Goal: Task Accomplishment & Management: Complete application form

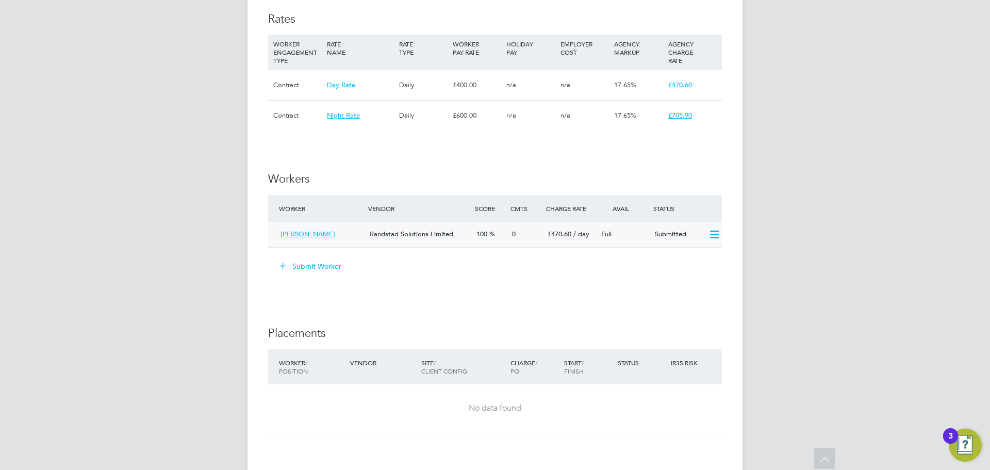
click at [713, 236] on icon at bounding box center [714, 234] width 13 height 8
click at [699, 254] on li "Offer" at bounding box center [700, 256] width 36 height 14
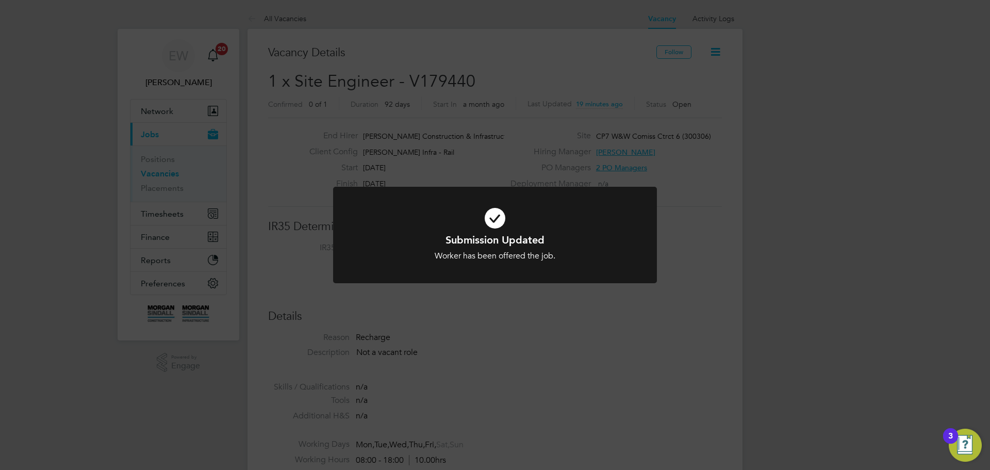
click at [678, 332] on div "Submission Updated Worker has been offered the job. Cancel Okay" at bounding box center [495, 235] width 990 height 470
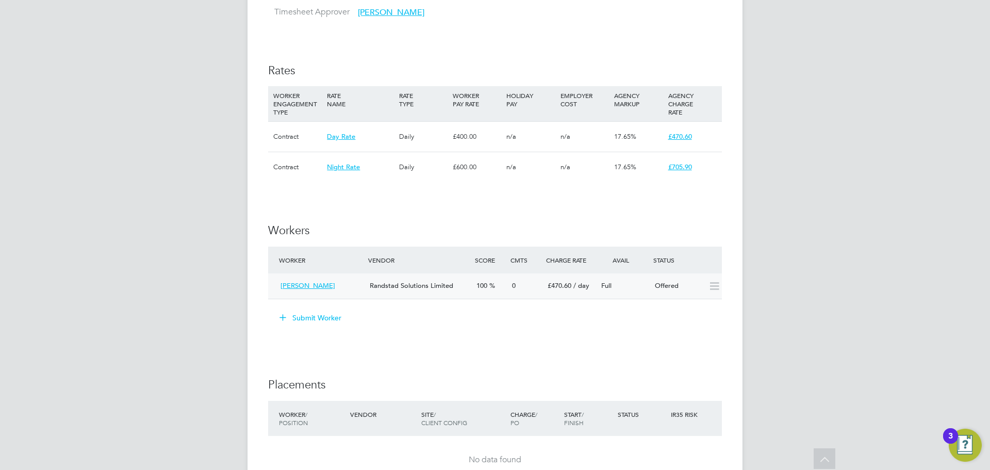
click at [716, 289] on icon at bounding box center [714, 286] width 13 height 8
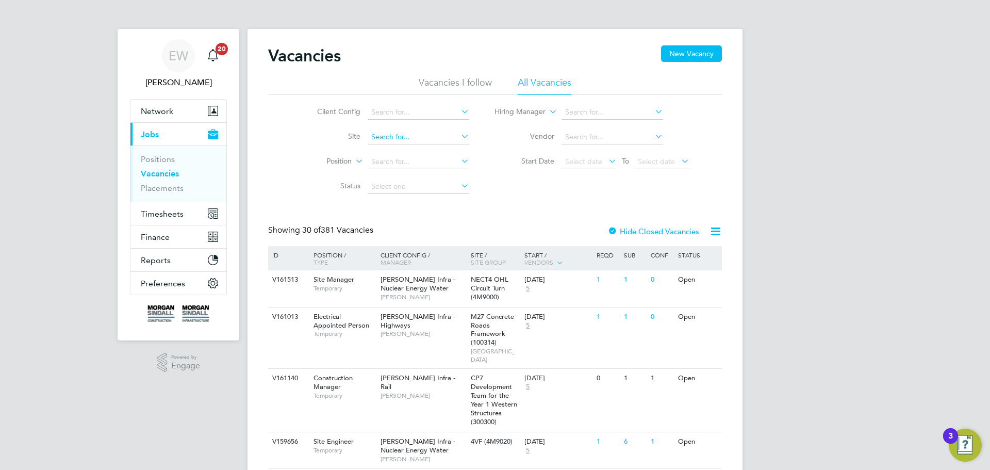
click at [388, 138] on input at bounding box center [419, 137] width 102 height 14
click at [457, 153] on li "CP7 W&W Comiss Ctrct 6 ( 300306 )" at bounding box center [427, 151] width 123 height 14
type input "CP7 W&W Comiss Ctrct 6 (300306)"
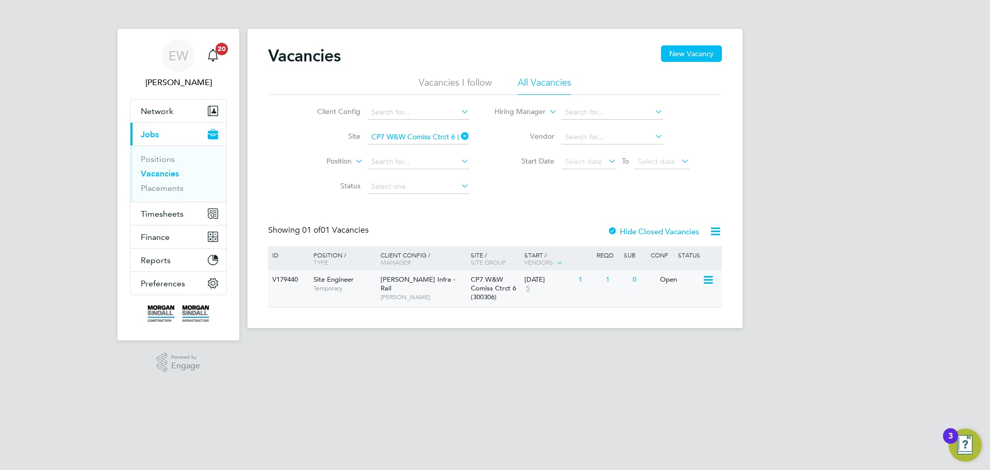
click at [507, 291] on span "CP7 W&W Comiss Ctrct 6 (300306)" at bounding box center [493, 288] width 45 height 26
click at [181, 58] on span "EW" at bounding box center [179, 55] width 20 height 13
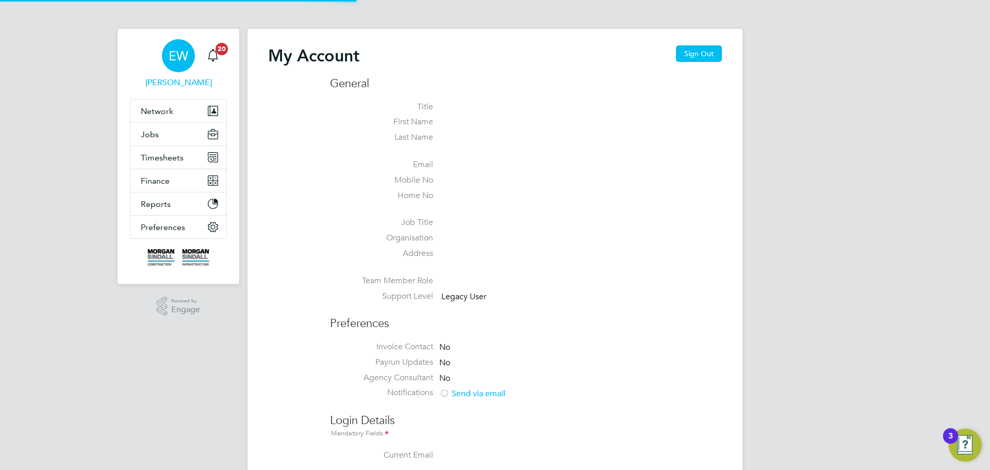
type input "[EMAIL_ADDRESS][PERSON_NAME][DOMAIN_NAME]"
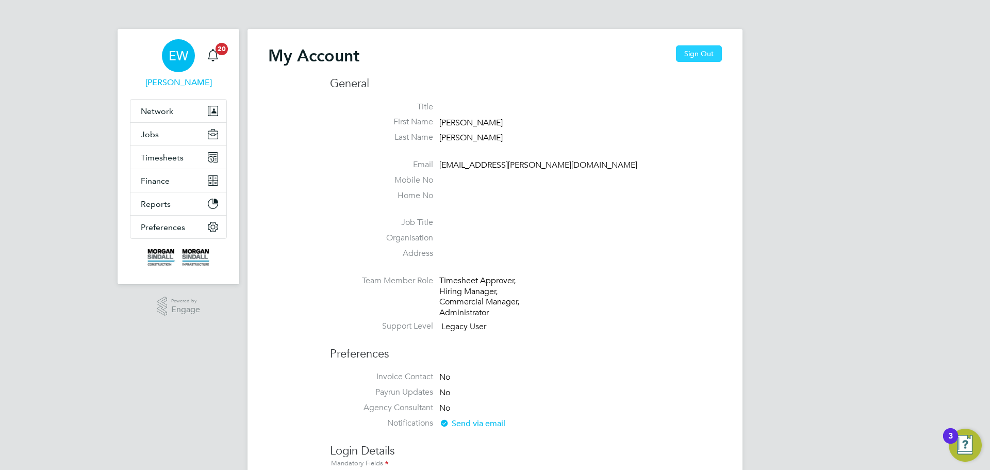
click at [694, 54] on button "Sign Out" at bounding box center [699, 53] width 46 height 16
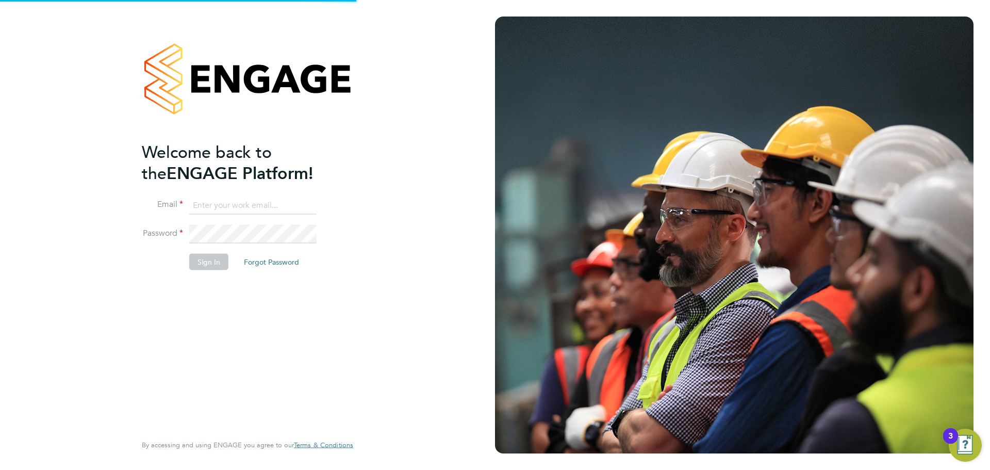
type input "[EMAIL_ADDRESS][PERSON_NAME][DOMAIN_NAME]"
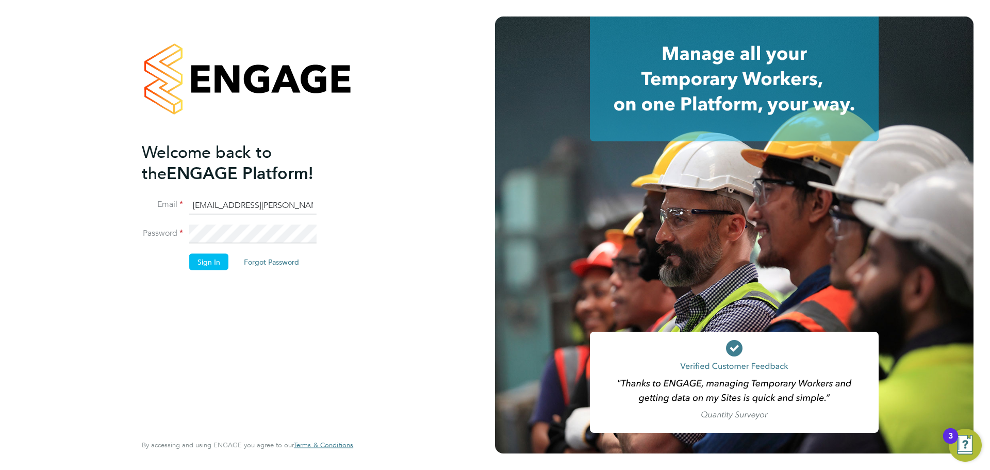
click at [213, 201] on input "[EMAIL_ADDRESS][PERSON_NAME][DOMAIN_NAME]" at bounding box center [252, 205] width 127 height 19
click at [215, 207] on input "[EMAIL_ADDRESS][PERSON_NAME][DOMAIN_NAME]" at bounding box center [252, 205] width 127 height 19
click at [225, 197] on input "[EMAIL_ADDRESS][PERSON_NAME][DOMAIN_NAME]" at bounding box center [252, 205] width 127 height 19
click at [225, 202] on input "[EMAIL_ADDRESS][PERSON_NAME][DOMAIN_NAME]" at bounding box center [252, 205] width 127 height 19
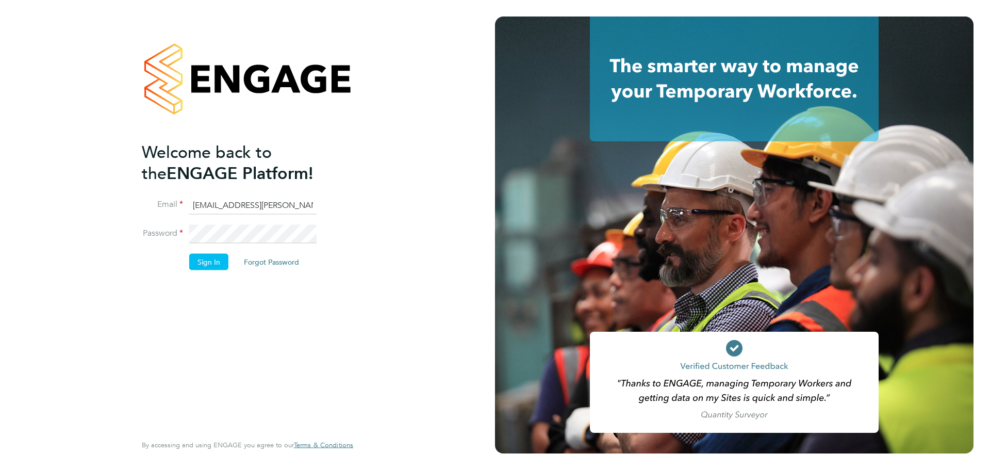
click at [218, 203] on input "emma.wells@randstad.co.uk" at bounding box center [252, 205] width 127 height 19
type input "robert.beecham@randstadcpe.com"
click at [212, 263] on button "Sign In" at bounding box center [208, 262] width 39 height 16
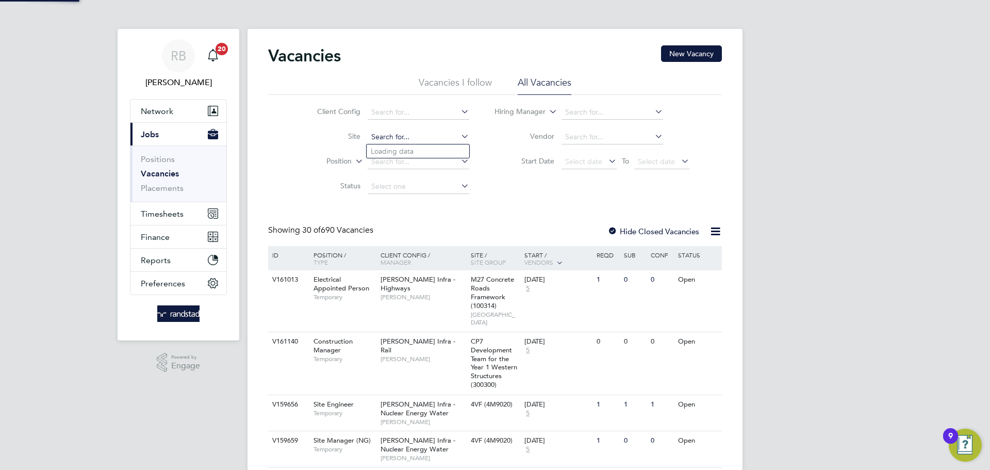
click at [377, 138] on input at bounding box center [419, 137] width 102 height 14
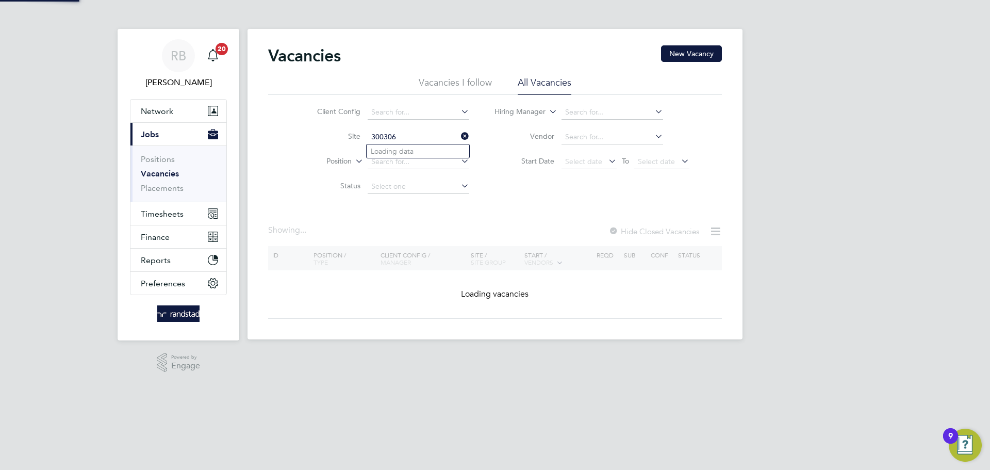
type input "CP7 Development Team for the Year 1 Western Structures (300300)"
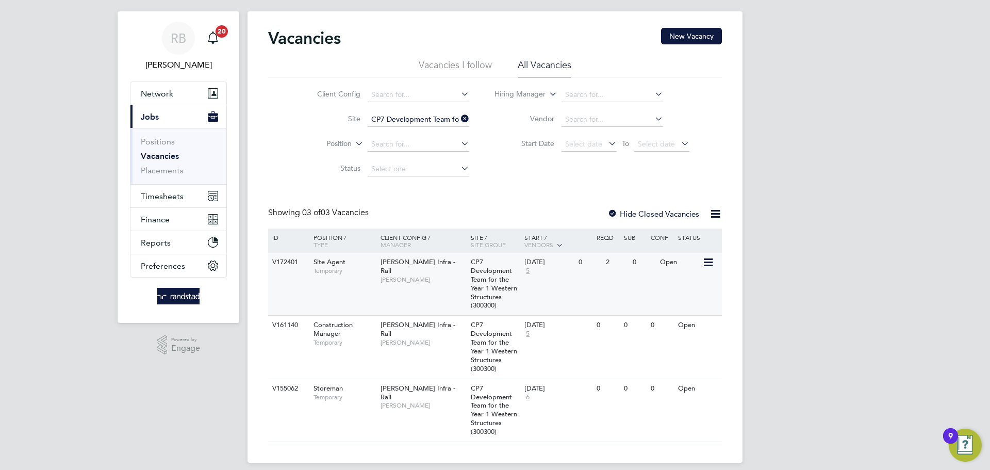
scroll to position [27, 0]
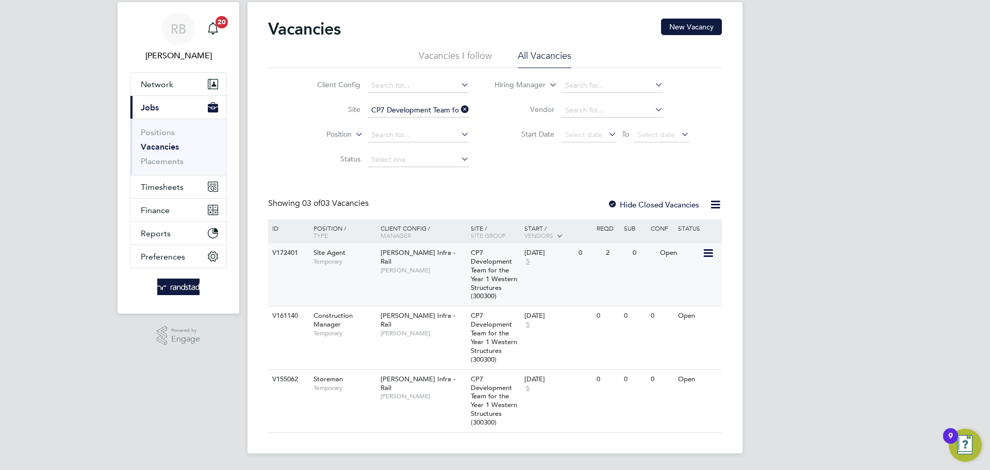
click at [586, 272] on div "V172401 Site Agent Temporary Morgan Sindall Infra - Rail Karl Butler CP7 Develo…" at bounding box center [495, 274] width 454 height 62
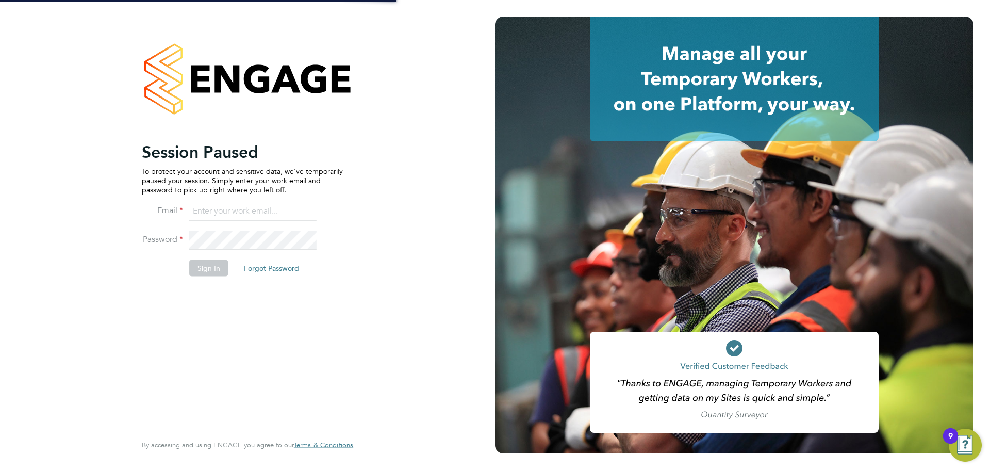
type input "[EMAIL_ADDRESS][PERSON_NAME][DOMAIN_NAME]"
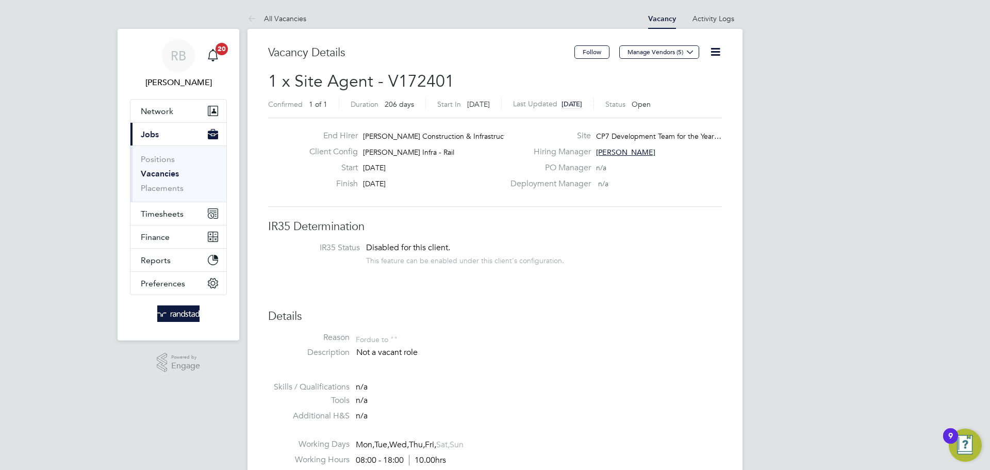
click at [161, 173] on link "Vacancies" at bounding box center [160, 174] width 38 height 10
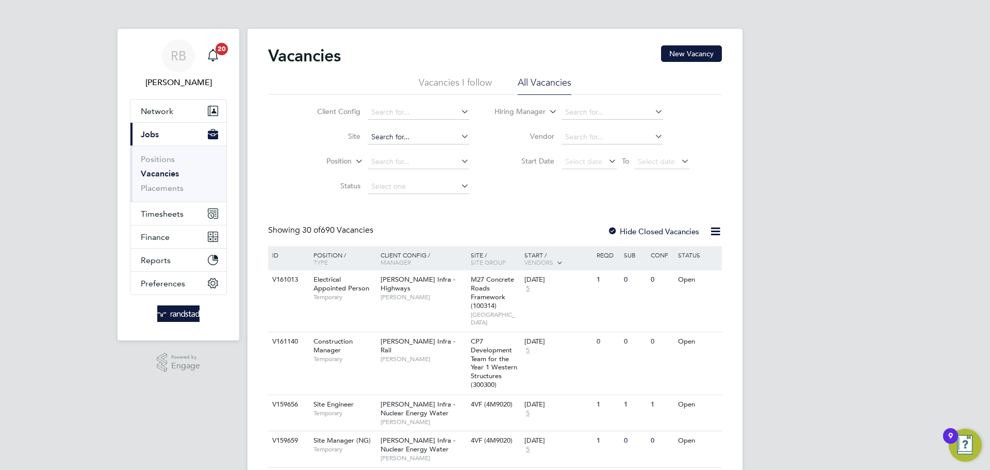
click at [395, 138] on input at bounding box center [419, 137] width 102 height 14
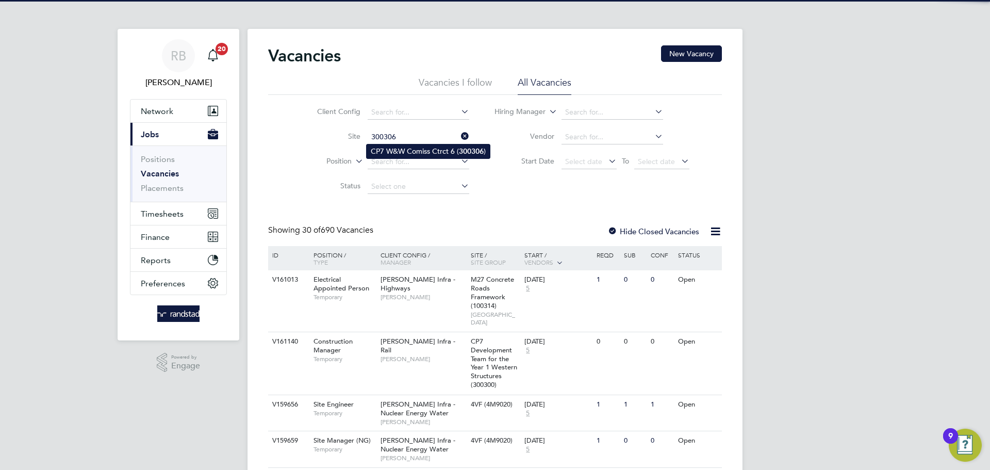
click at [427, 148] on li "CP7 W&W Comiss Ctrct 6 ( 300306 )" at bounding box center [427, 151] width 123 height 14
type input "CP7 W&W Comiss Ctrct 6 (300306)"
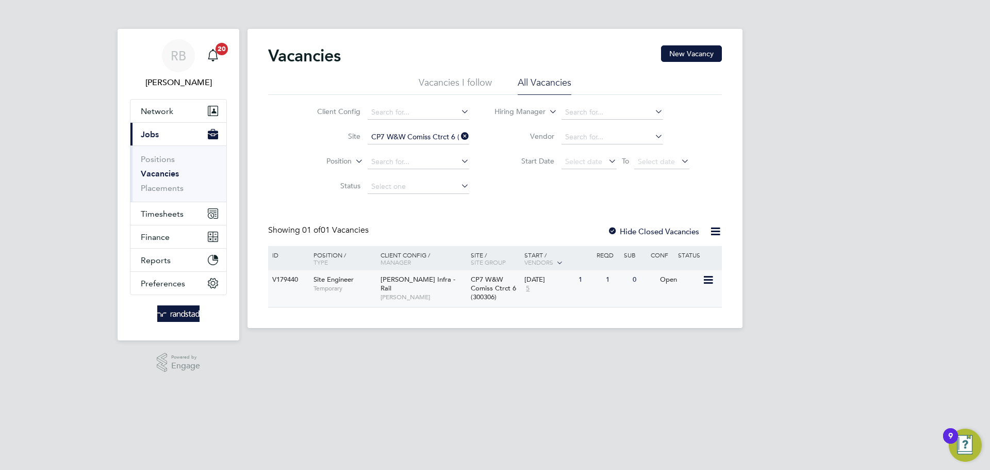
click at [543, 287] on div "01 Aug 2025 5" at bounding box center [549, 284] width 54 height 28
click at [186, 57] on span "RB" at bounding box center [178, 55] width 15 height 13
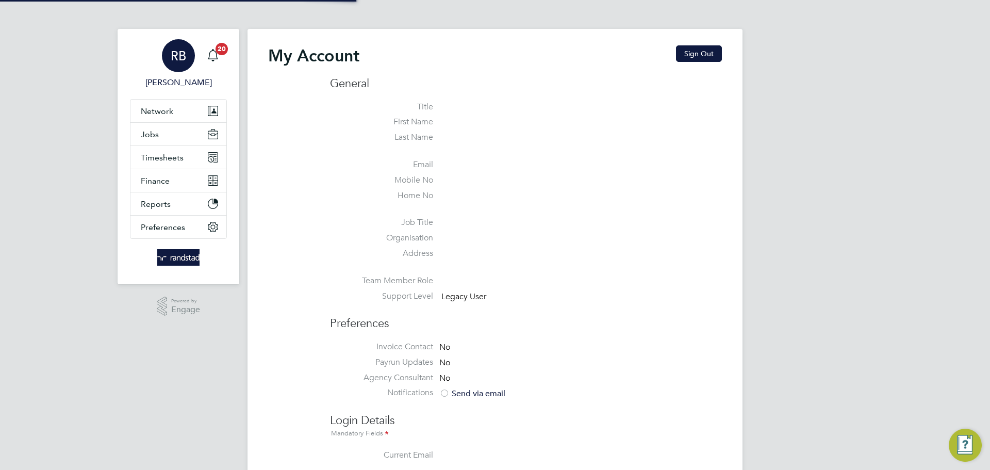
type input "emma.wells@randstad.co.uk"
click at [695, 54] on button "Sign Out" at bounding box center [699, 53] width 46 height 16
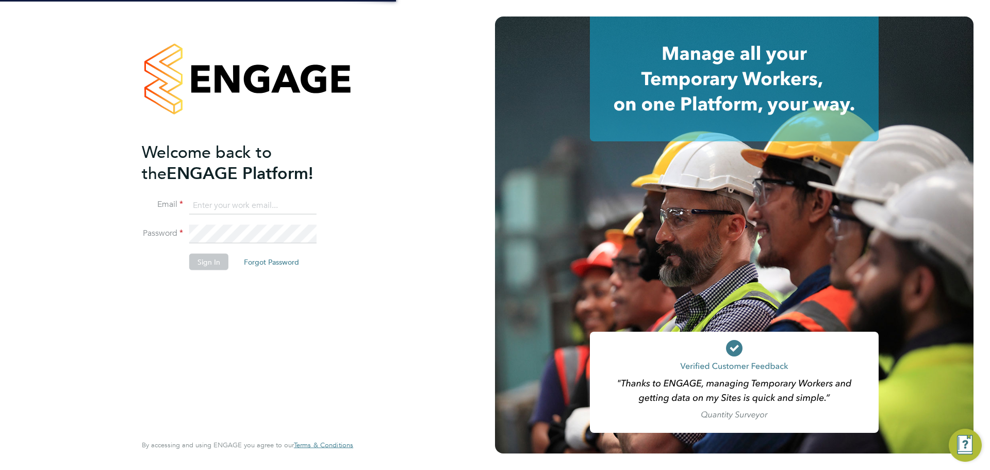
type input "emma.wells@randstad.co.uk"
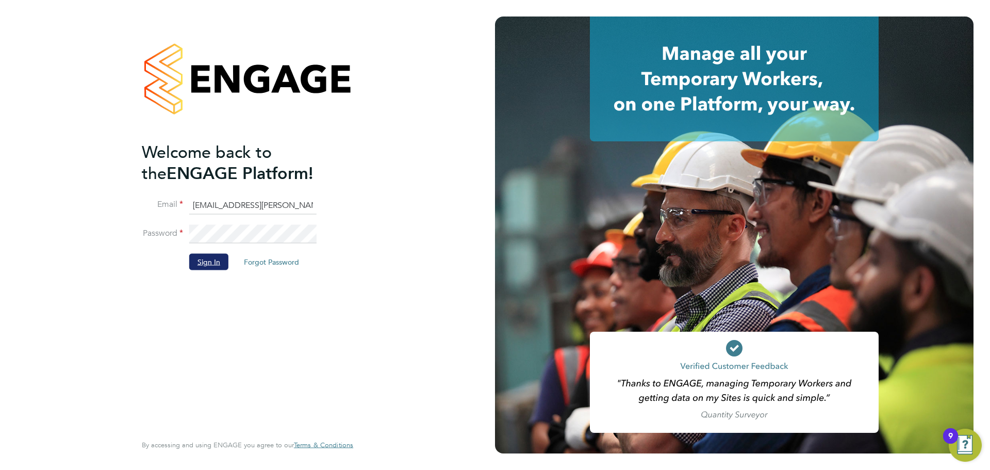
click at [206, 262] on button "Sign In" at bounding box center [208, 262] width 39 height 16
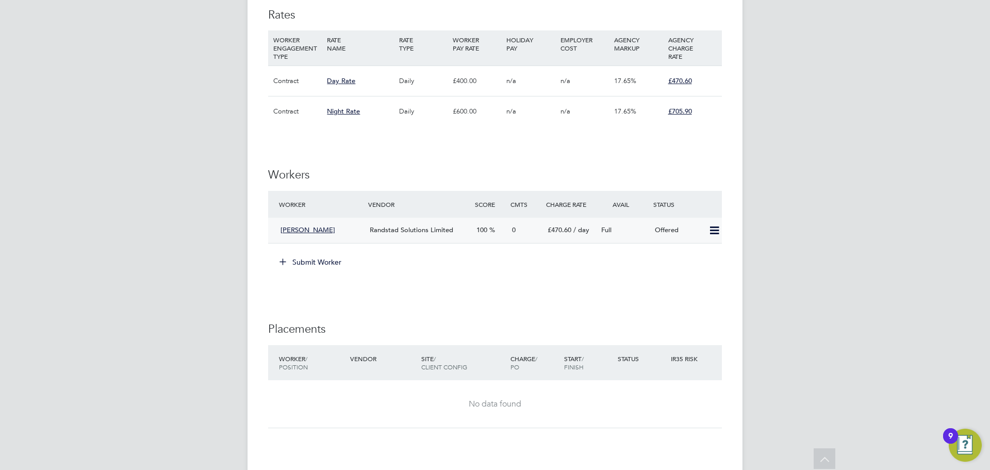
click at [711, 229] on icon at bounding box center [714, 230] width 13 height 8
click at [702, 249] on li "Confirm" at bounding box center [698, 252] width 39 height 14
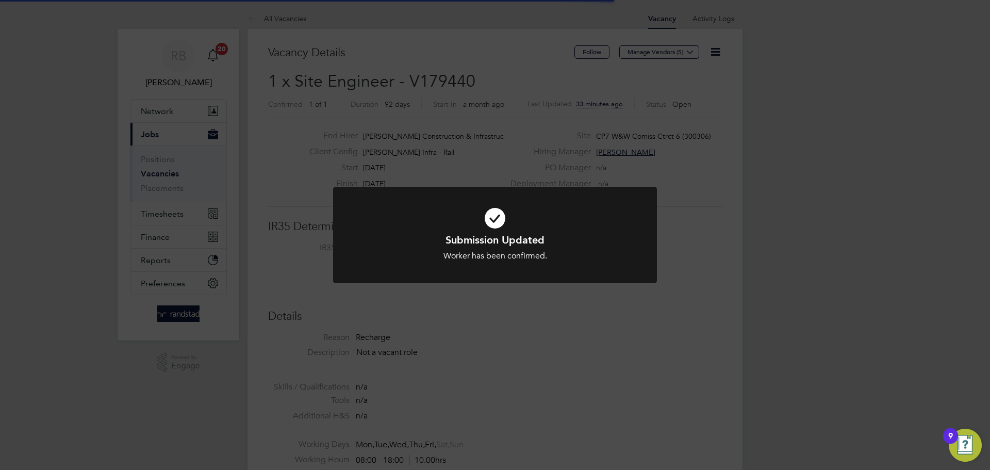
scroll to position [30, 90]
click at [664, 317] on div "Submission Updated Worker has been confirmed. Cancel Okay" at bounding box center [495, 235] width 990 height 470
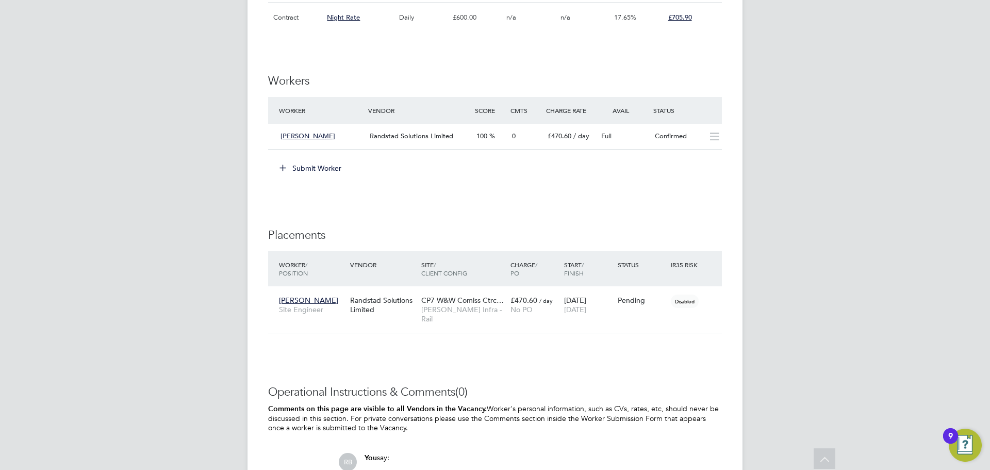
scroll to position [670, 0]
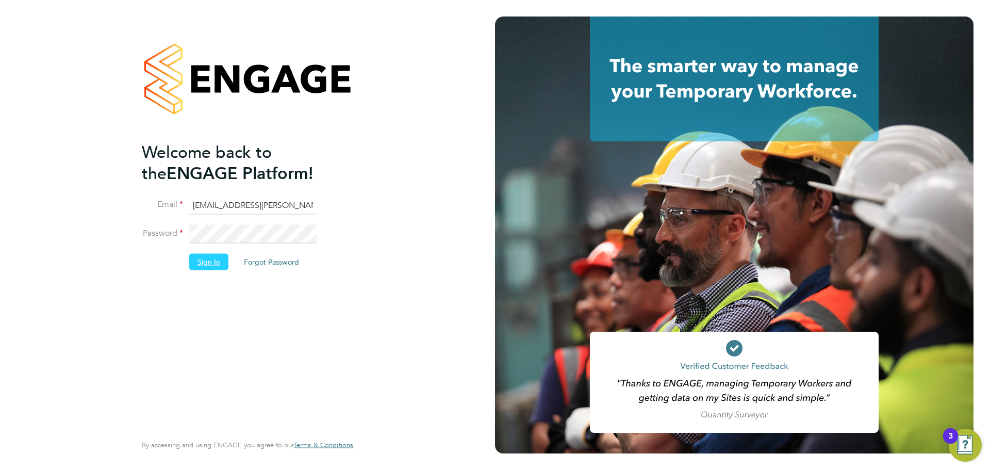
click at [213, 258] on button "Sign In" at bounding box center [208, 262] width 39 height 16
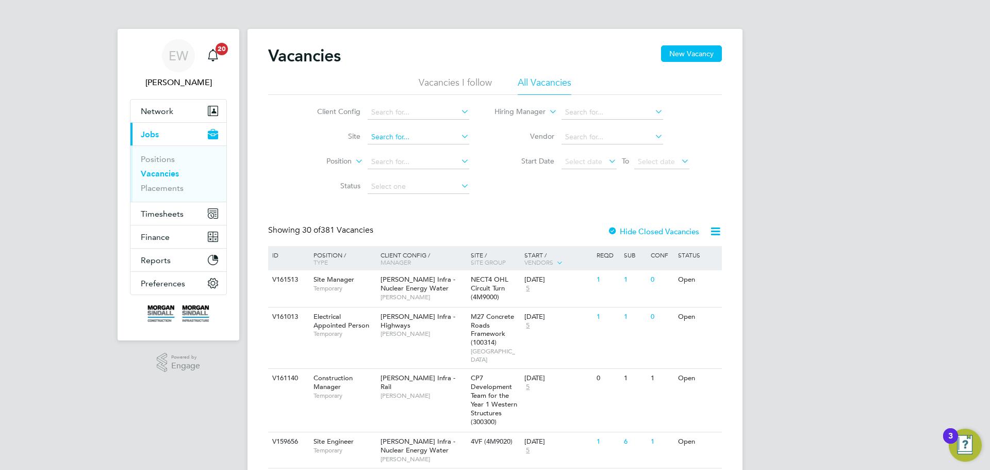
click at [385, 136] on input at bounding box center [419, 137] width 102 height 14
type input "Acton Depot (200030)"
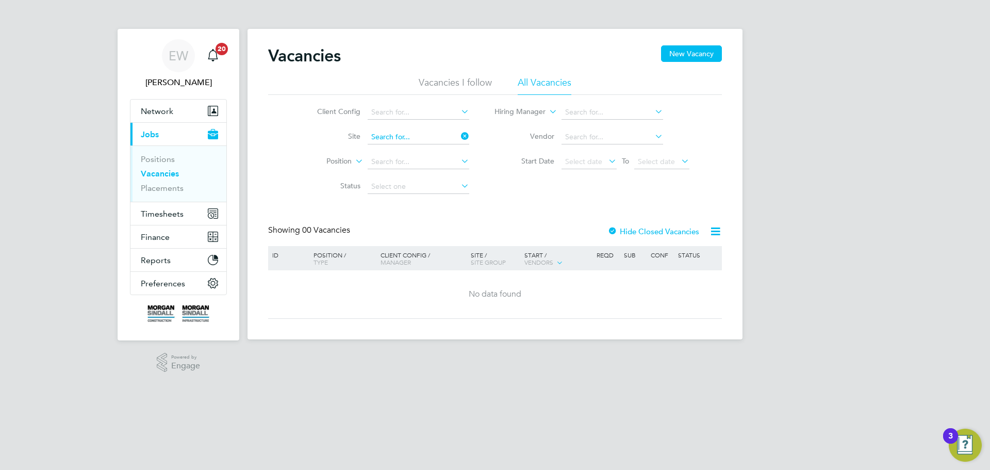
click at [444, 133] on input at bounding box center [419, 137] width 102 height 14
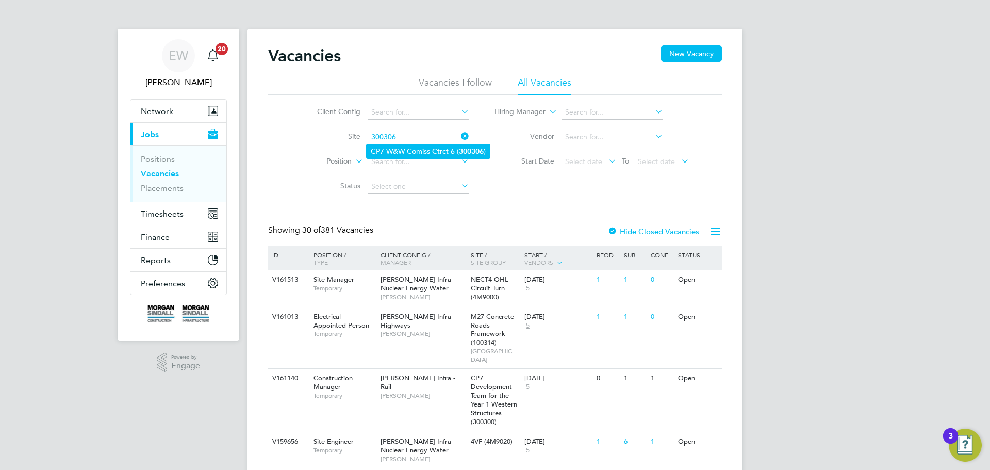
click at [468, 153] on b "300306" at bounding box center [471, 151] width 25 height 9
type input "CP7 W&W Comiss Ctrct 6 (300306)"
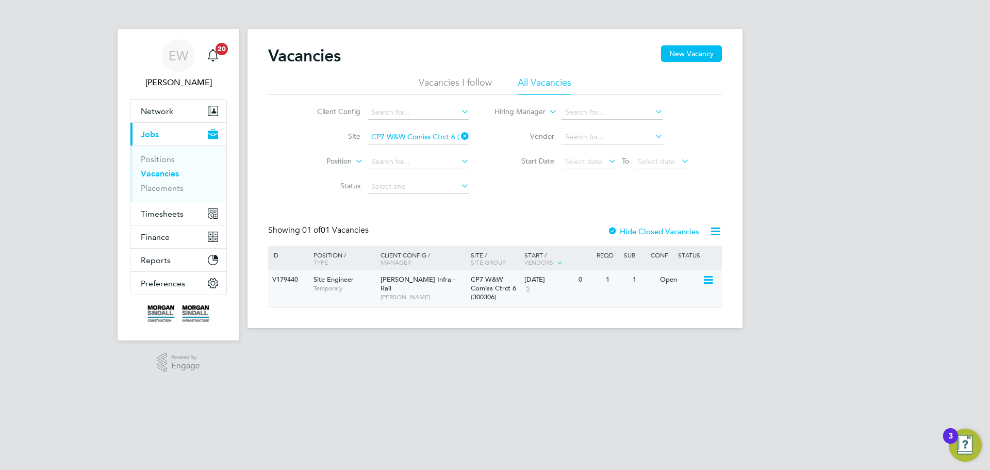
click at [578, 279] on div "0" at bounding box center [589, 279] width 27 height 19
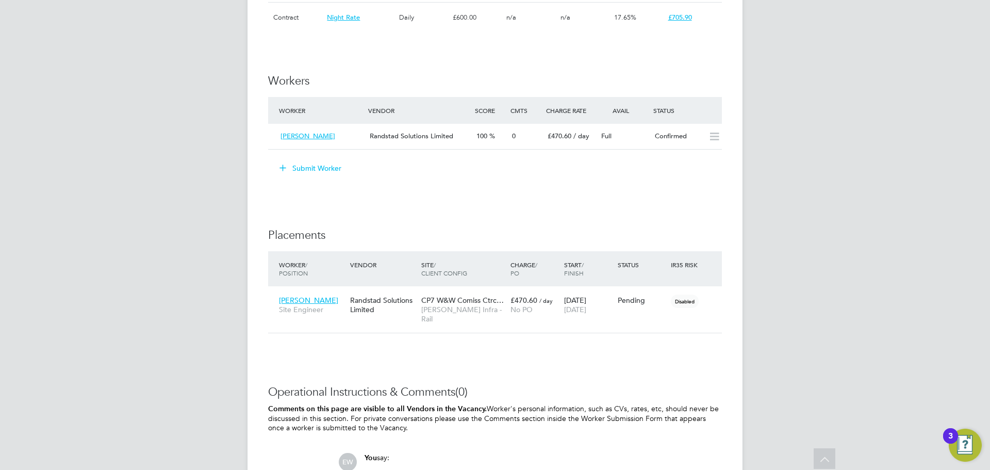
scroll to position [722, 0]
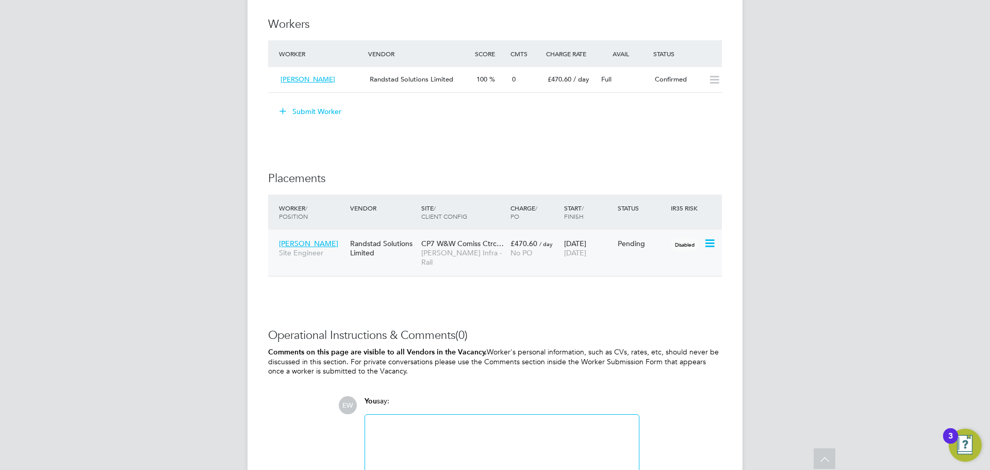
click at [711, 240] on icon at bounding box center [709, 243] width 10 height 12
click at [658, 304] on li "Start" at bounding box center [677, 307] width 73 height 14
type input "Haroon Farooqui"
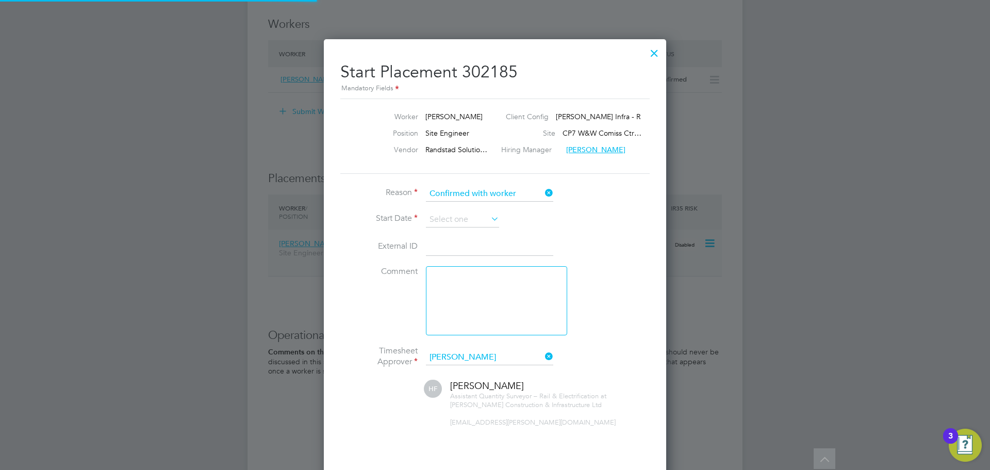
scroll to position [5, 5]
click at [466, 221] on input at bounding box center [462, 219] width 73 height 15
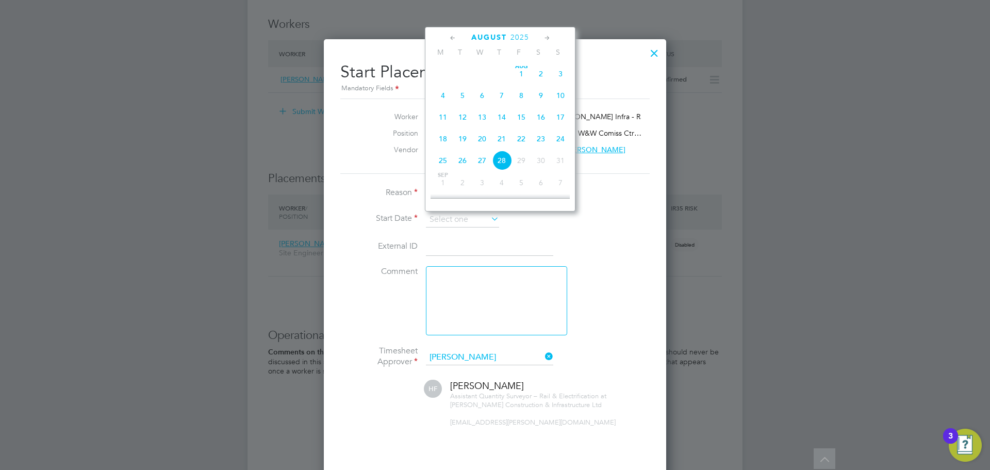
click at [442, 103] on span "4" at bounding box center [443, 96] width 20 height 20
type input "04 Aug 2025"
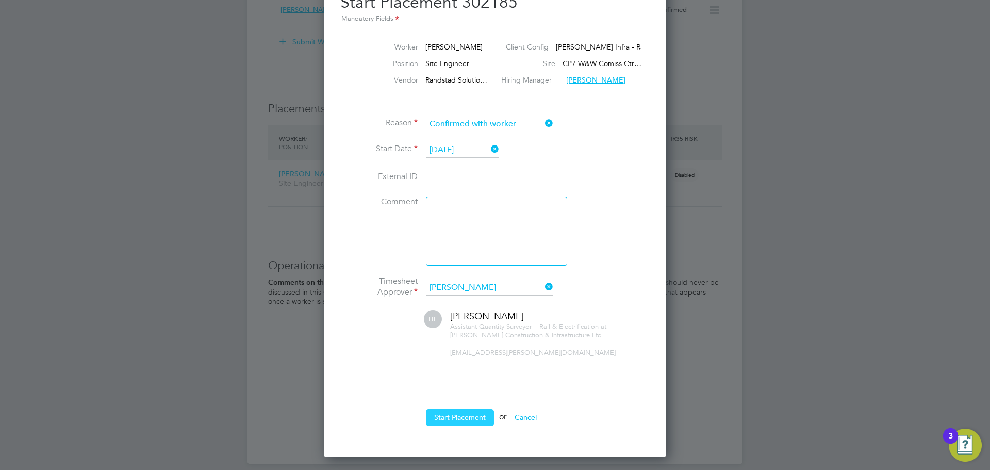
click at [464, 418] on button "Start Placement" at bounding box center [460, 417] width 68 height 16
